Goal: Information Seeking & Learning: Learn about a topic

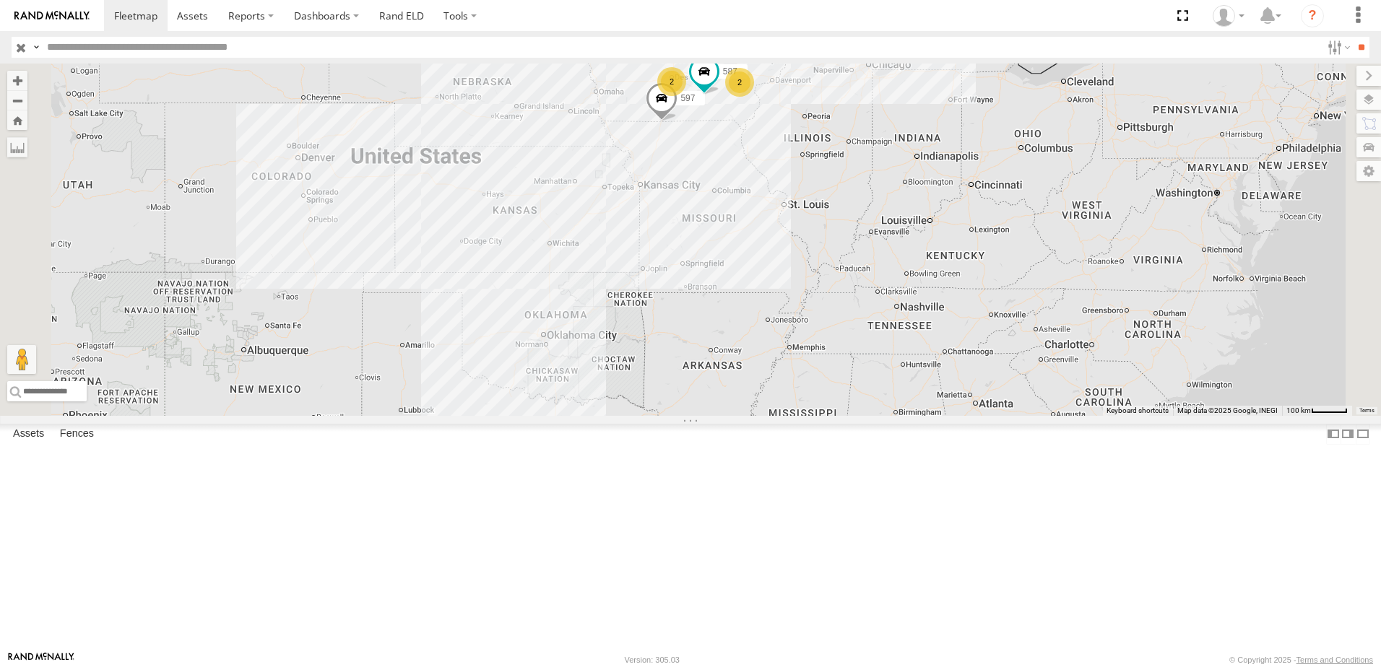
click at [0, 0] on div "0055" at bounding box center [0, 0] width 0 height 0
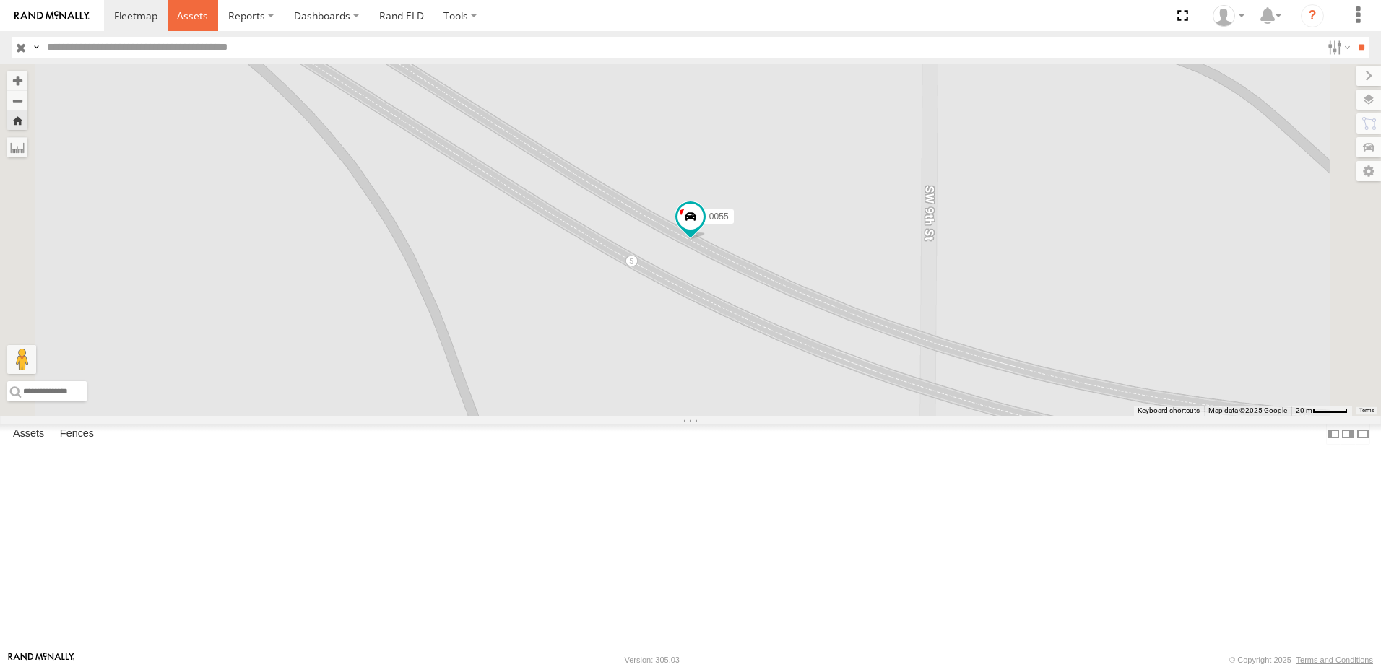
click at [194, 11] on span at bounding box center [192, 16] width 31 height 14
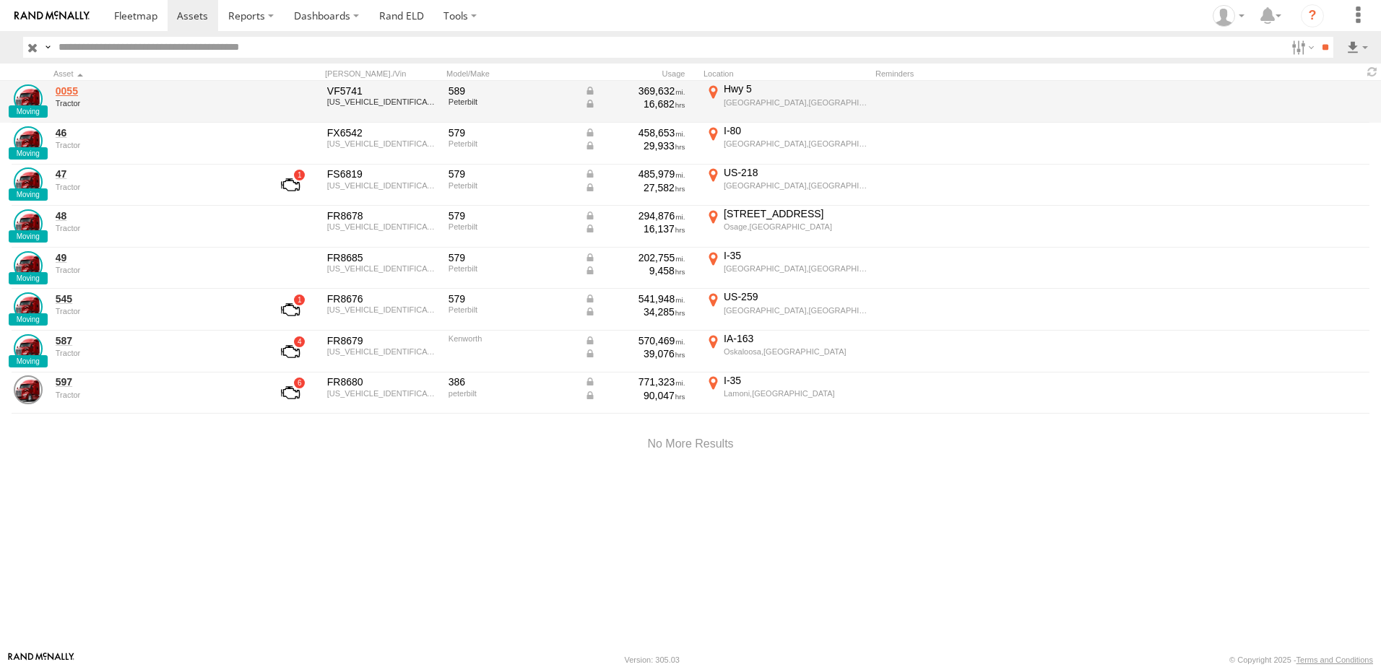
click at [73, 89] on link "0055" at bounding box center [155, 90] width 198 height 13
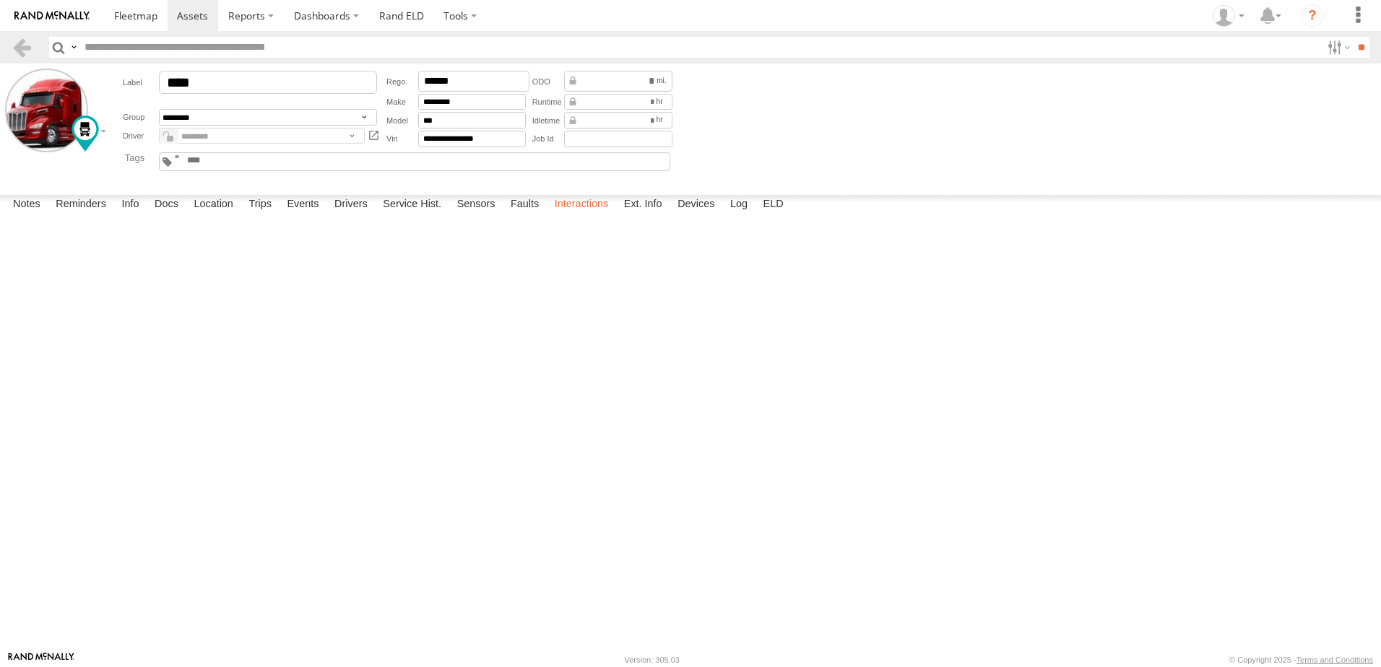
click at [594, 215] on label "Interactions" at bounding box center [581, 205] width 69 height 20
click at [570, 215] on label "Interactions" at bounding box center [581, 205] width 69 height 20
click at [22, 37] on link at bounding box center [22, 47] width 21 height 21
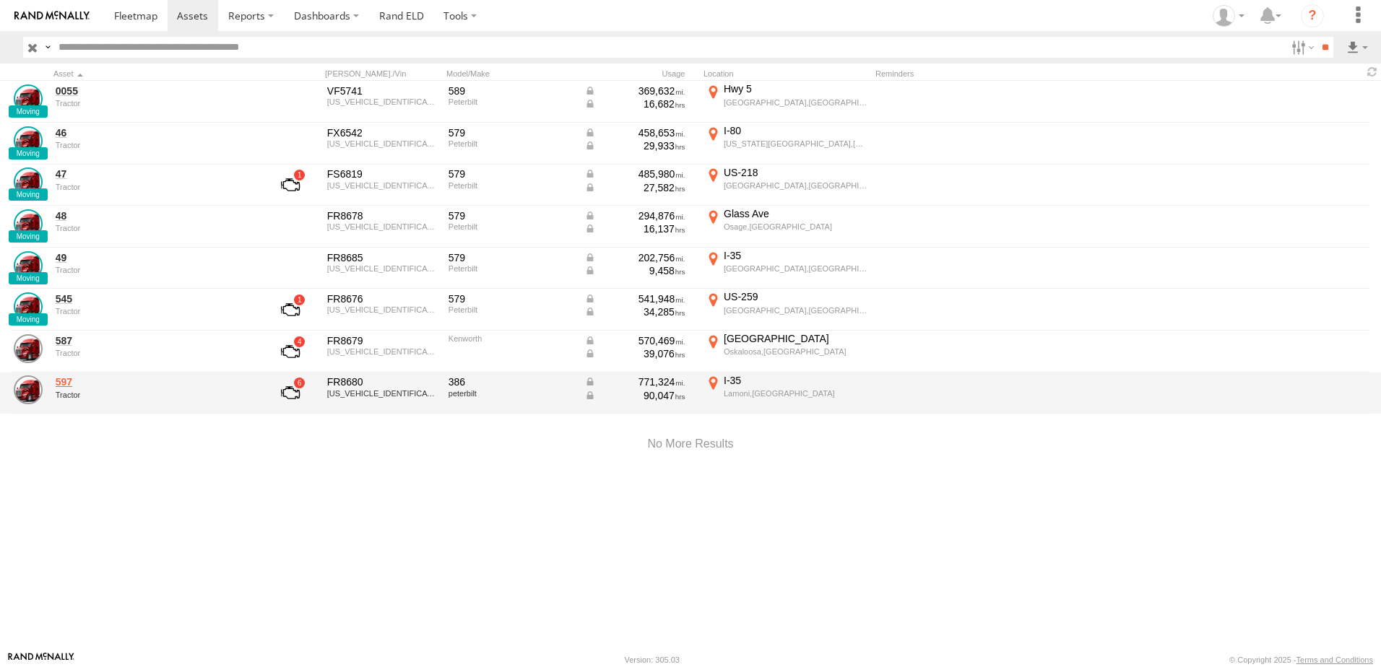
click at [69, 384] on link "597" at bounding box center [155, 381] width 198 height 13
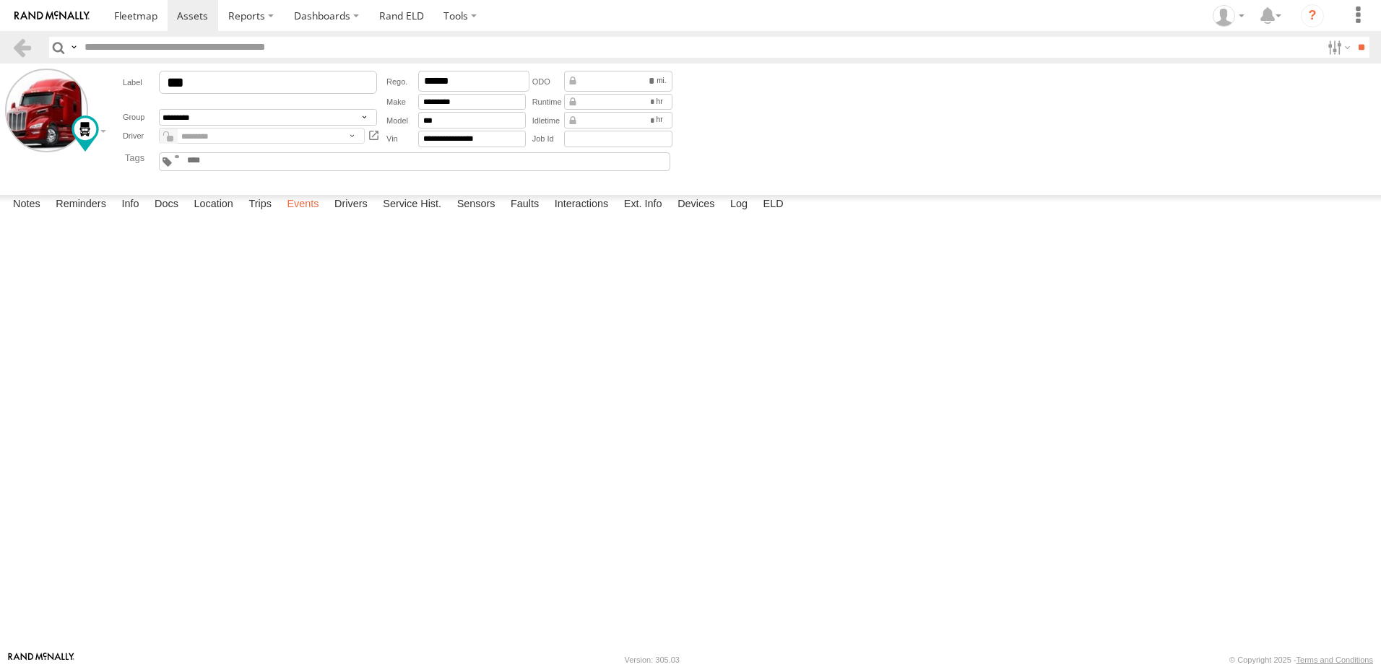
click at [314, 215] on label "Events" at bounding box center [302, 205] width 46 height 20
click at [22, 45] on link at bounding box center [22, 47] width 21 height 21
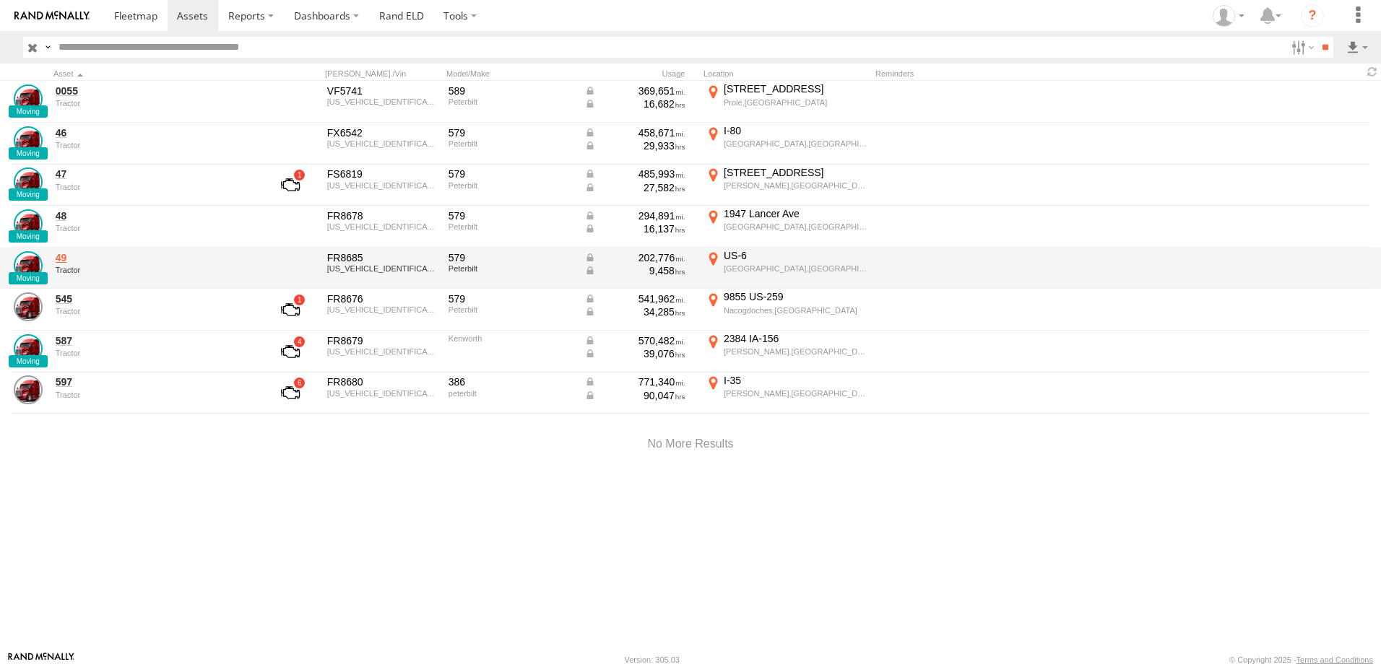
click at [67, 263] on link "49" at bounding box center [155, 257] width 198 height 13
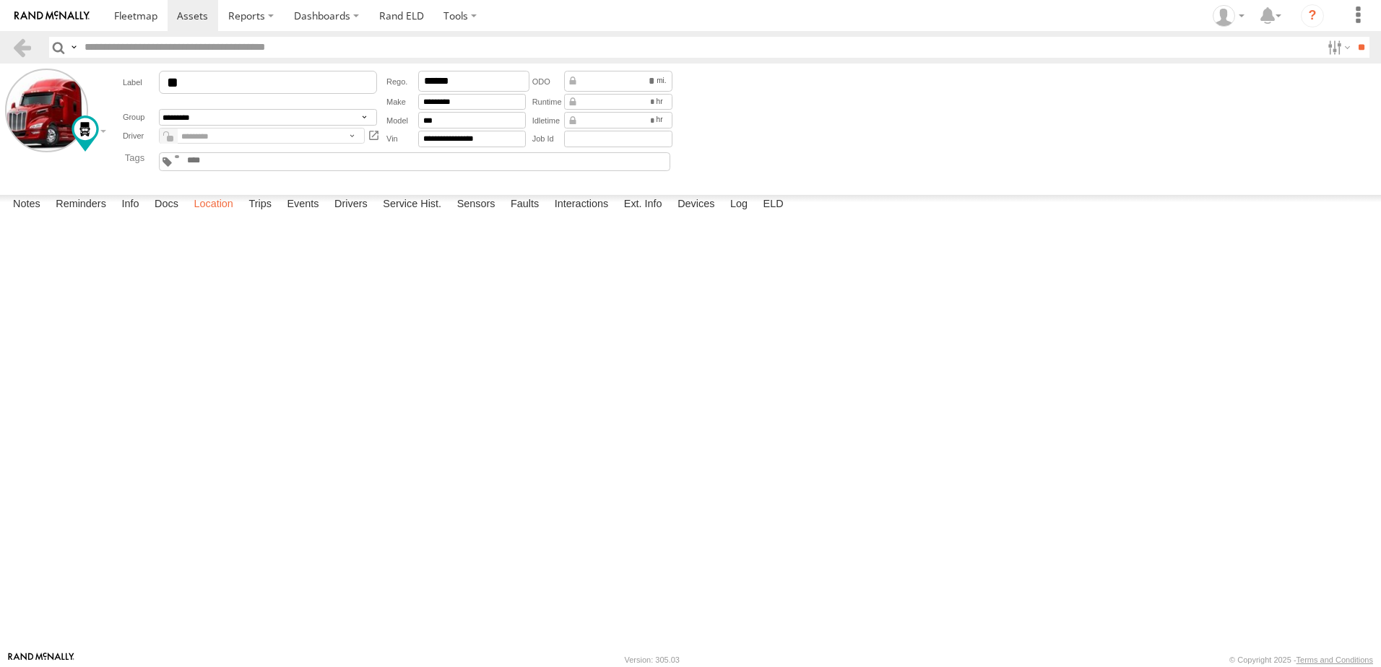
drag, startPoint x: 0, startPoint y: 0, endPoint x: 230, endPoint y: 633, distance: 673.8
click at [230, 215] on label "Location" at bounding box center [213, 205] width 54 height 20
click at [583, 215] on label "Interactions" at bounding box center [581, 205] width 69 height 20
click at [19, 42] on link at bounding box center [22, 47] width 21 height 21
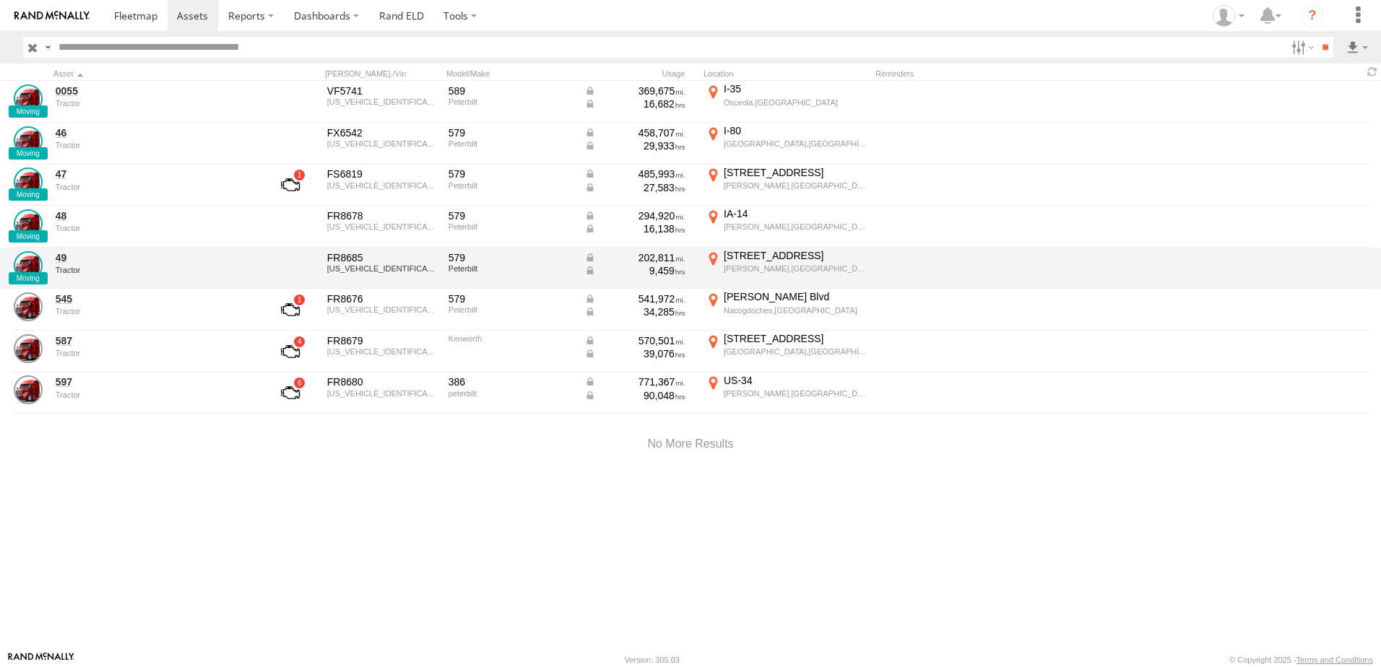
click at [737, 260] on div "[STREET_ADDRESS]" at bounding box center [795, 255] width 144 height 13
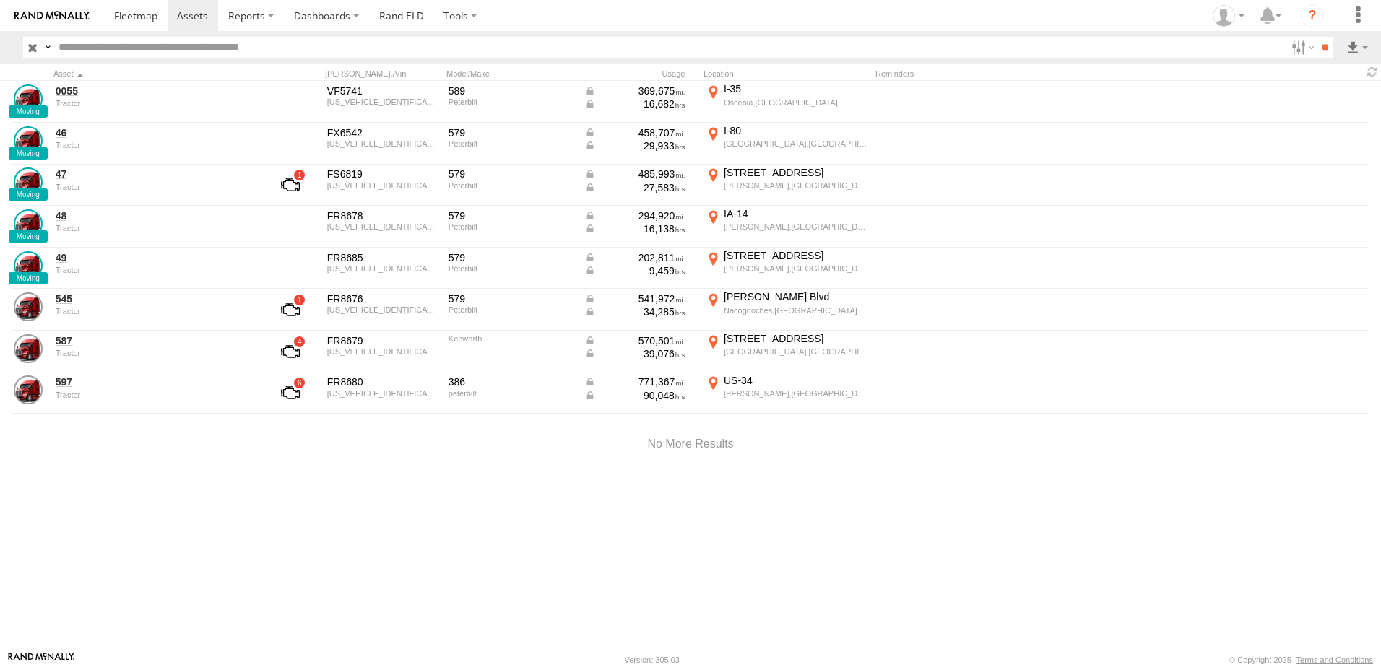
click at [0, 0] on label "×" at bounding box center [0, 0] width 0 height 0
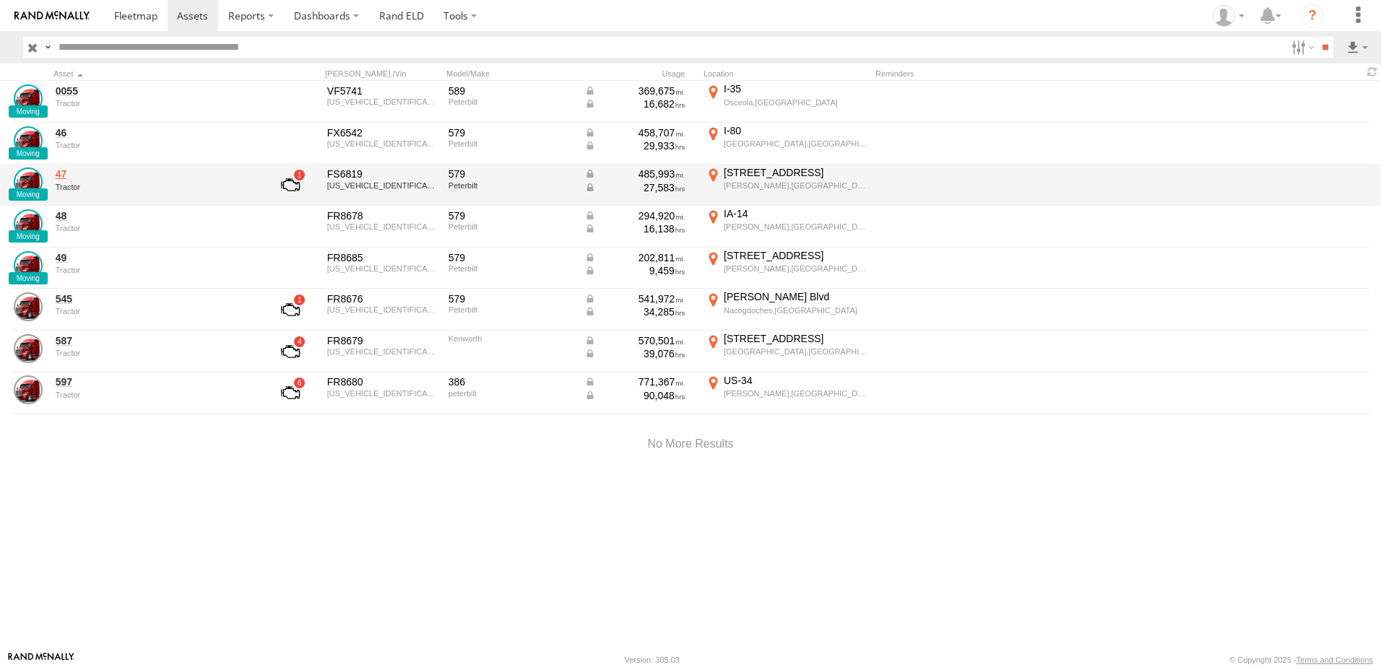
click at [61, 175] on link "47" at bounding box center [155, 174] width 198 height 13
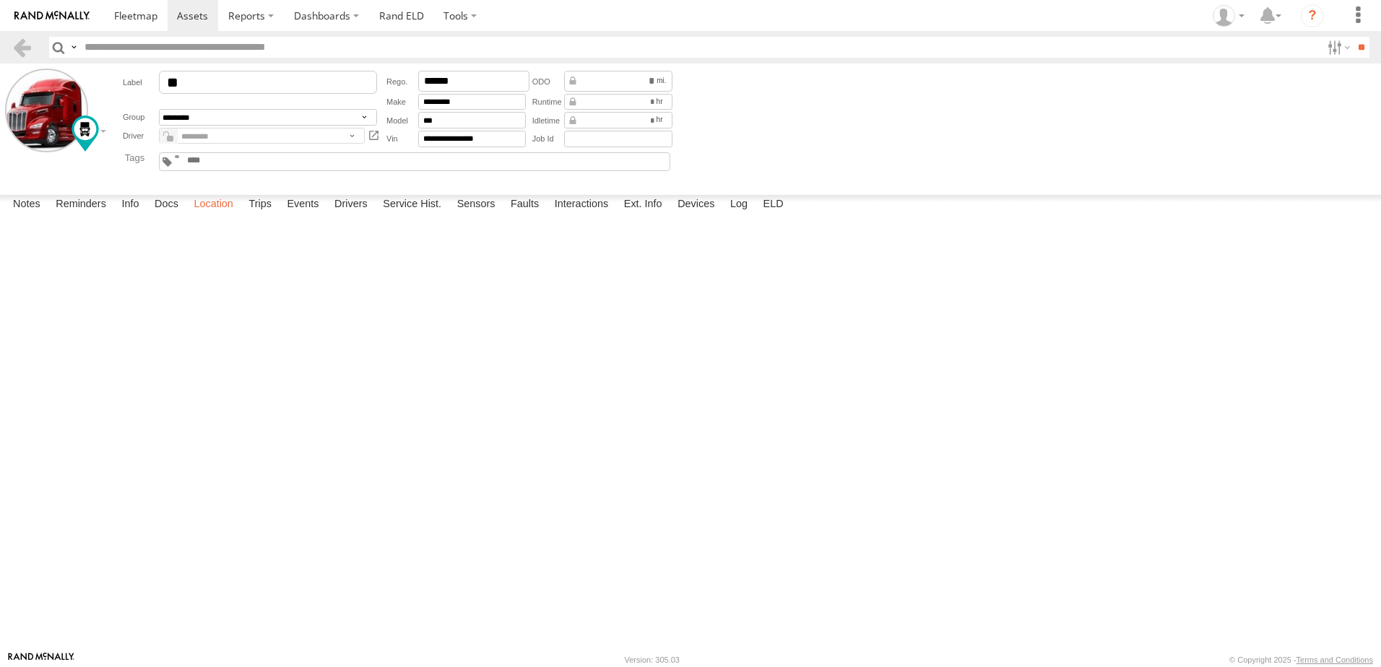
click at [215, 215] on label "Location" at bounding box center [213, 205] width 54 height 20
click at [312, 215] on label "Events" at bounding box center [302, 205] width 46 height 20
